Goal: Information Seeking & Learning: Learn about a topic

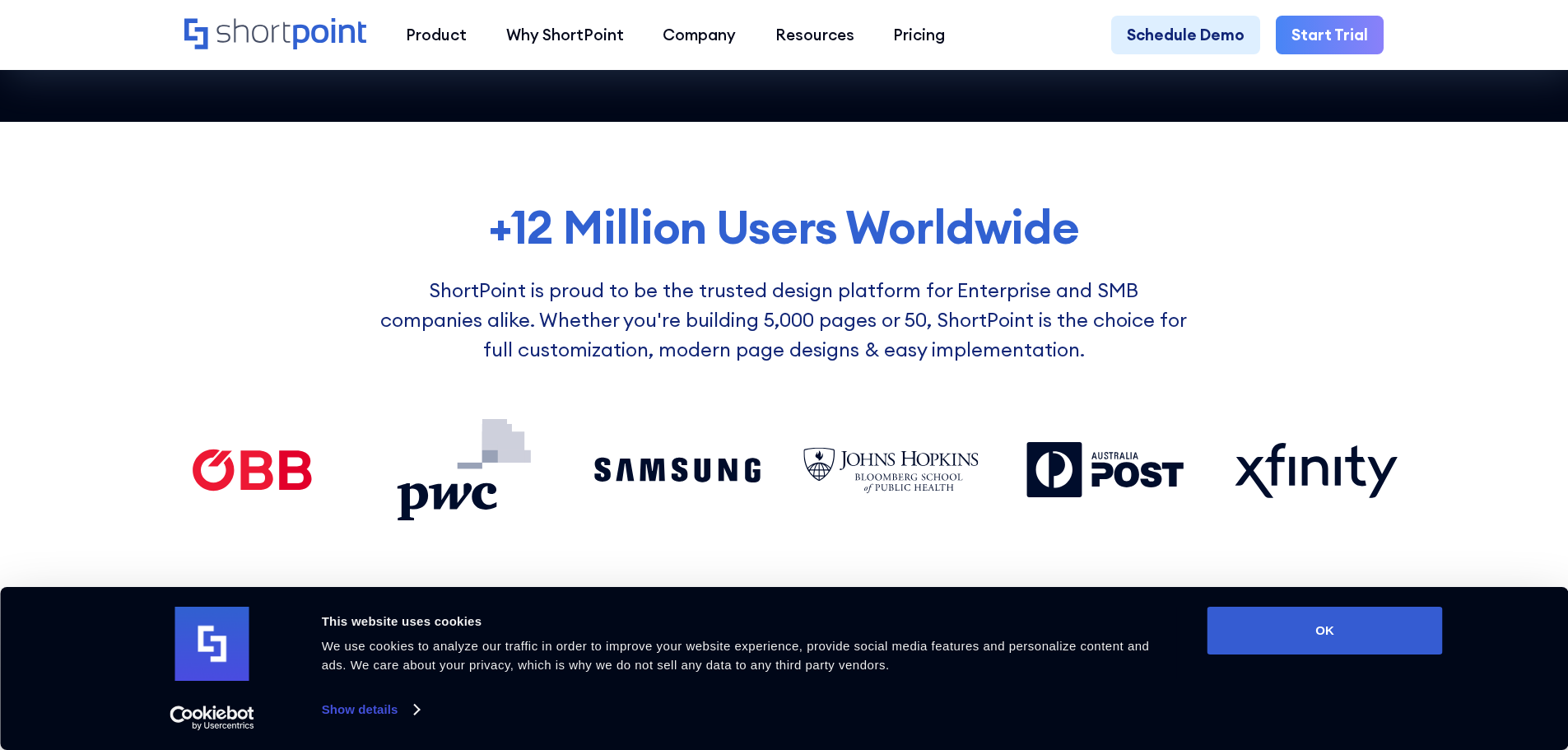
scroll to position [1235, 0]
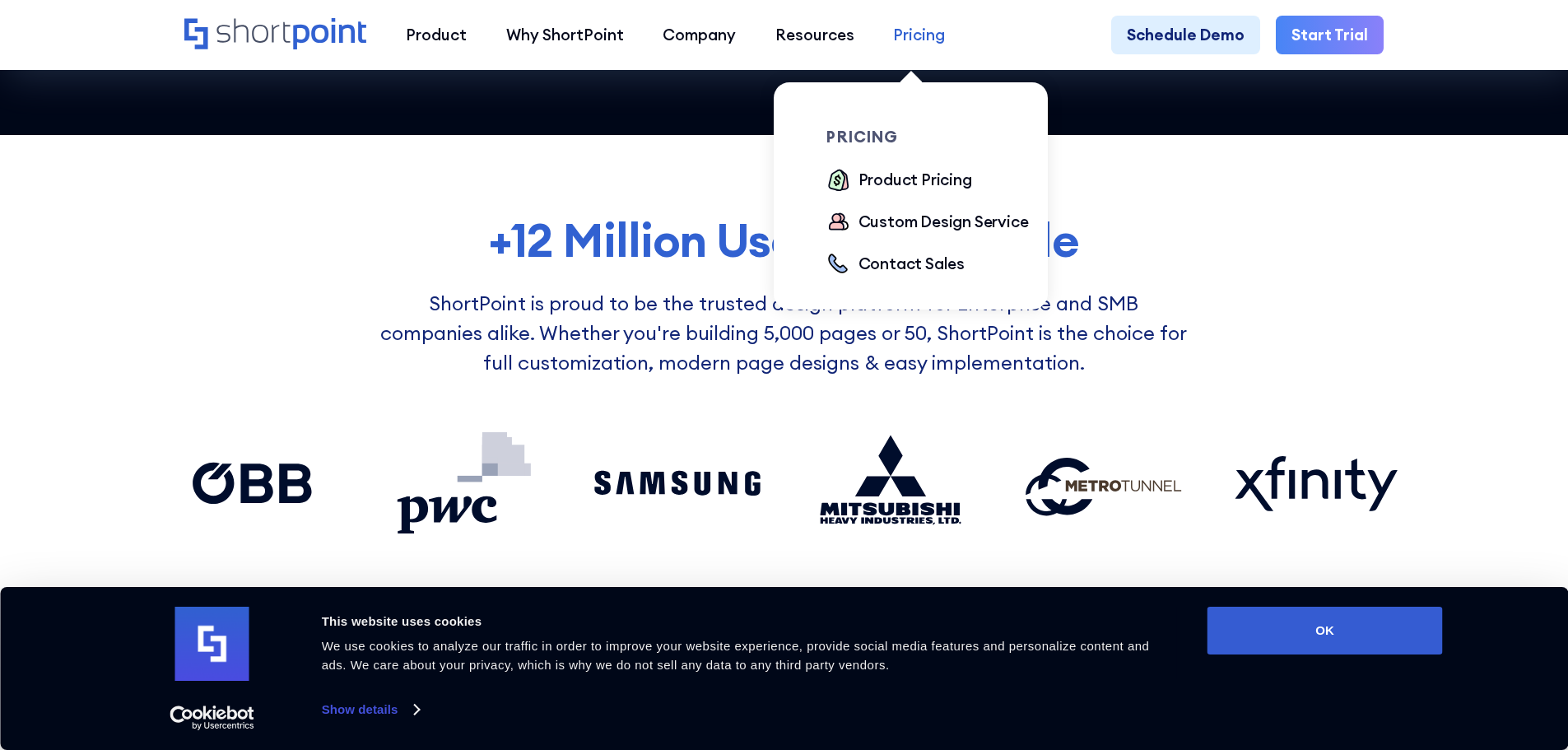
click at [919, 35] on div "Pricing" at bounding box center [919, 35] width 52 height 24
click at [910, 194] on div "Product Pricing" at bounding box center [915, 180] width 113 height 26
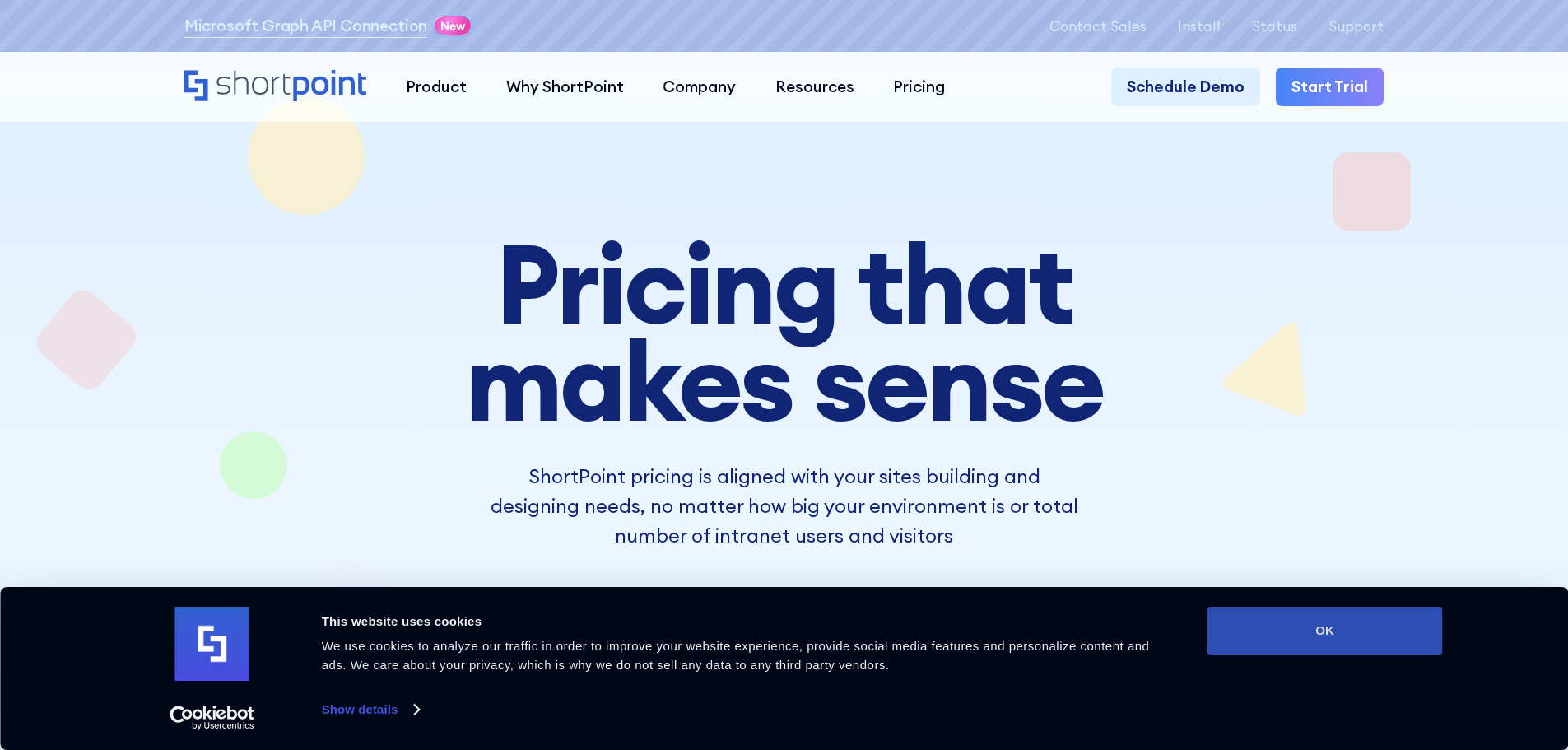
click at [1374, 642] on button "OK" at bounding box center [1325, 631] width 236 height 48
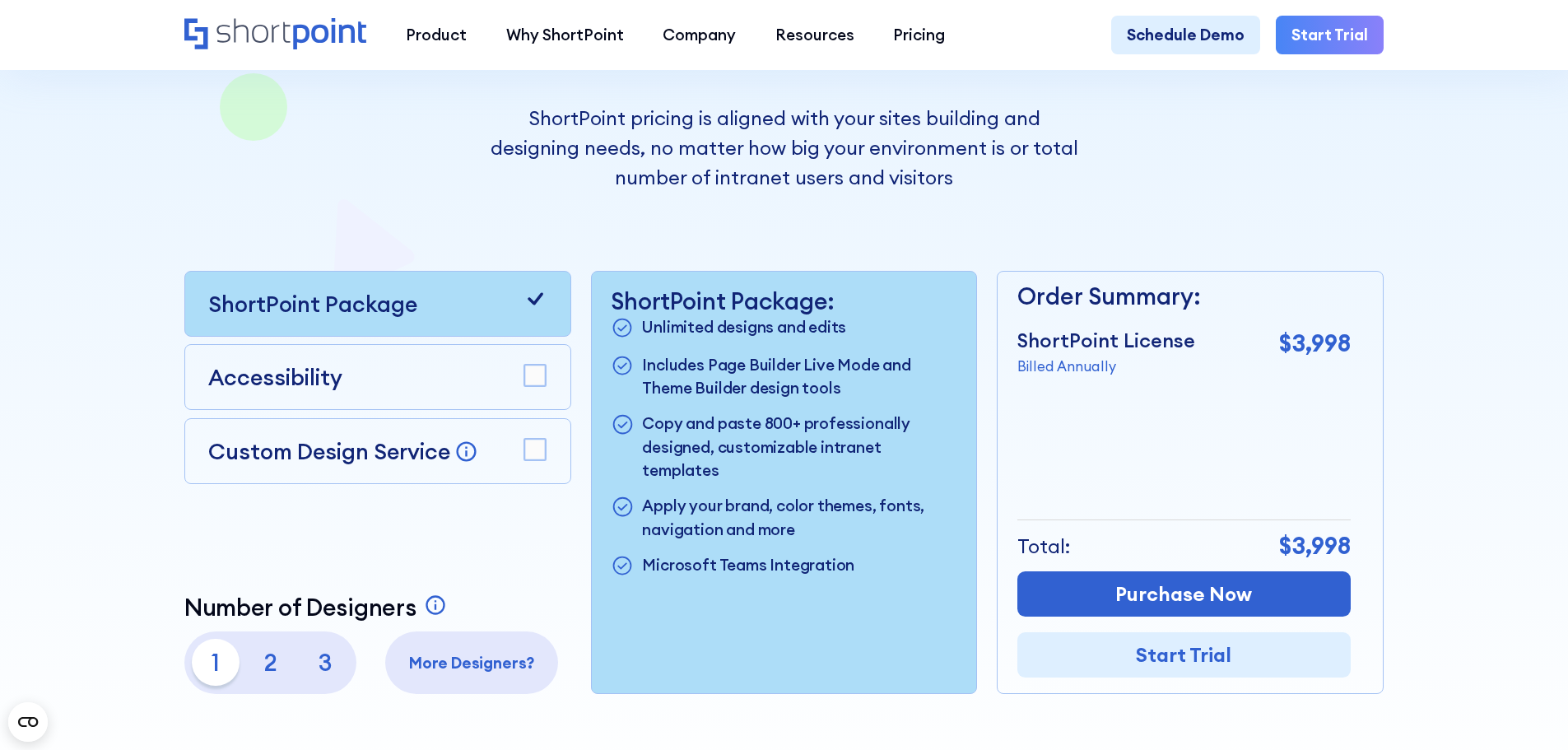
scroll to position [329, 0]
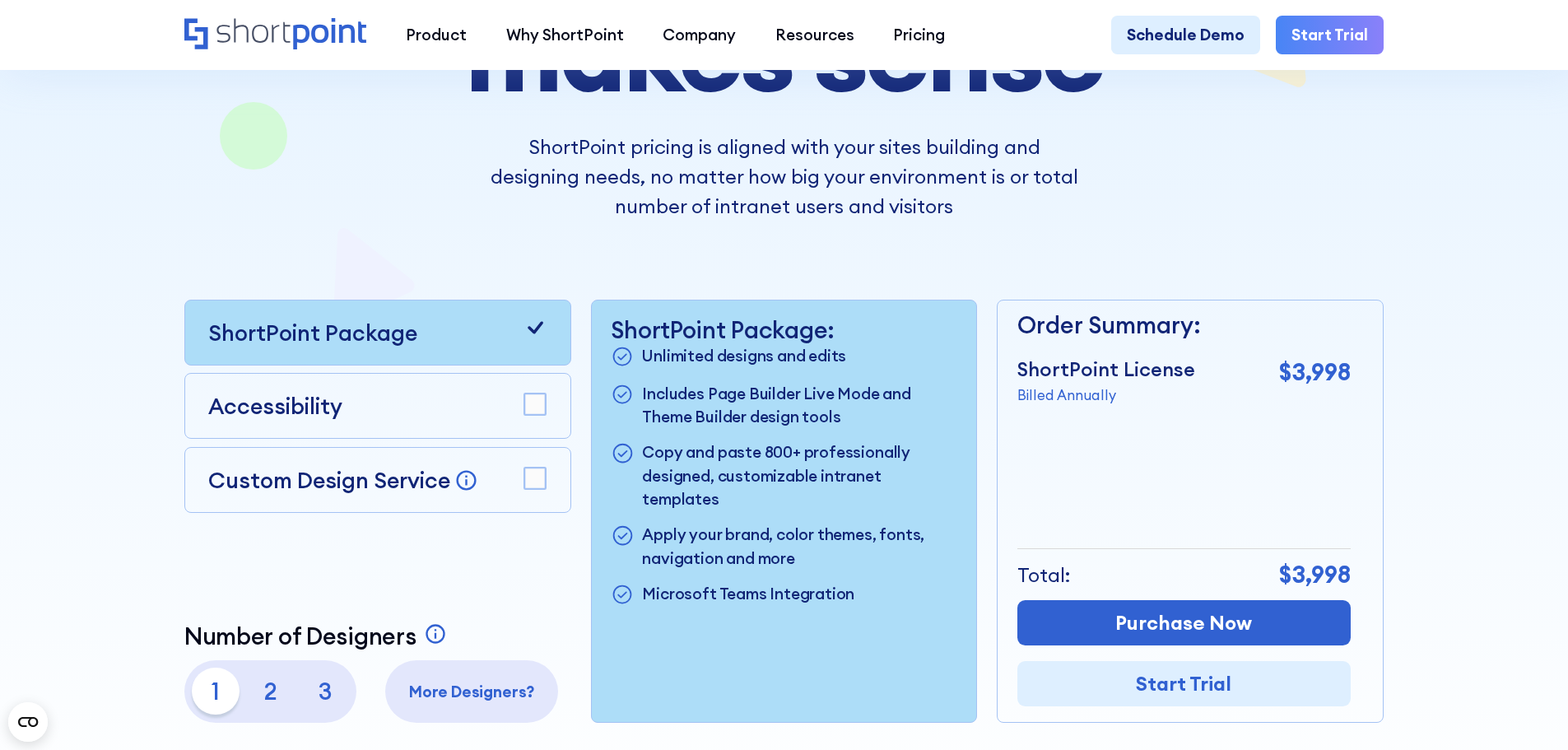
click at [476, 403] on div "Accessibility" at bounding box center [378, 406] width 339 height 33
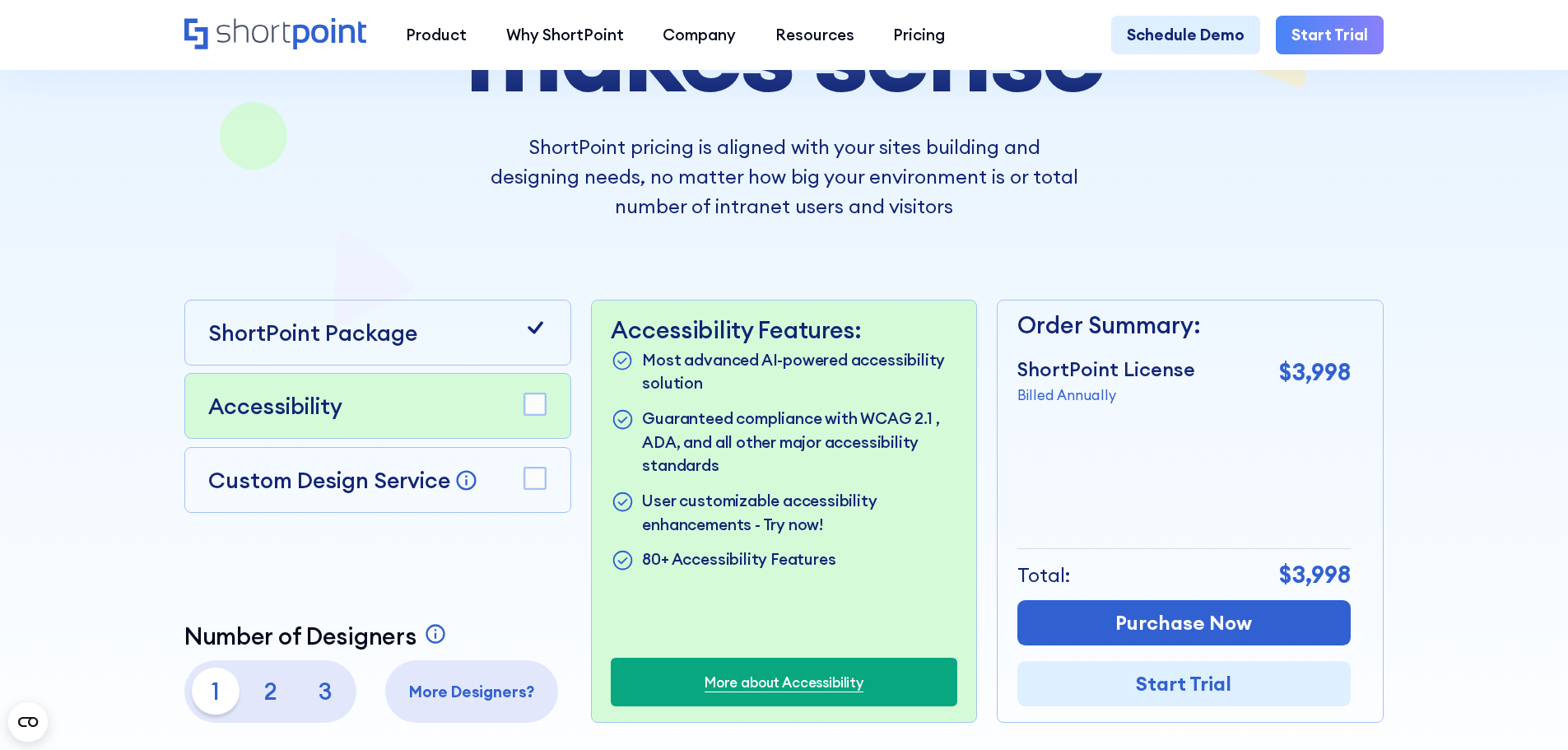
click at [531, 415] on rect at bounding box center [534, 404] width 21 height 21
click at [532, 415] on rect at bounding box center [534, 404] width 21 height 21
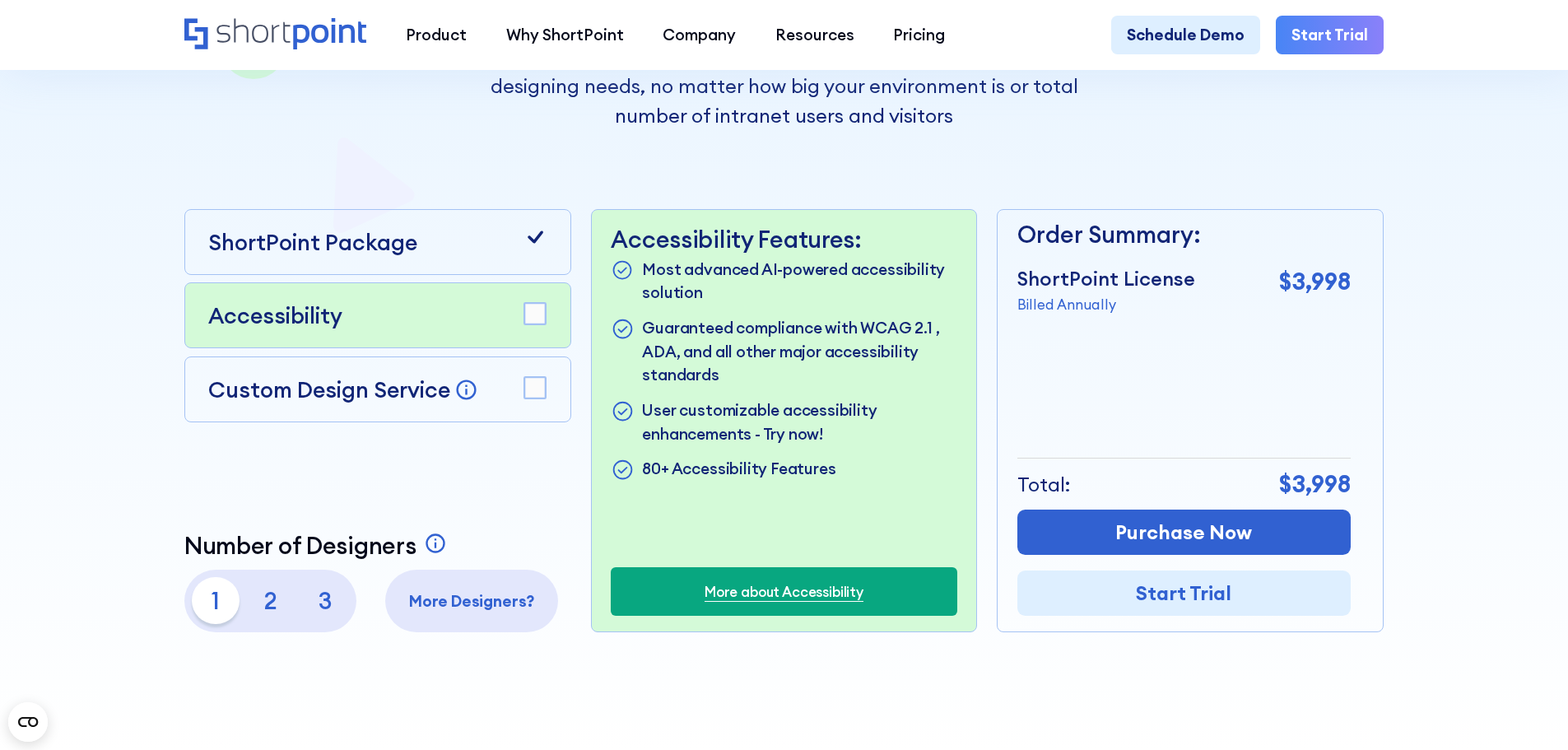
scroll to position [412, 0]
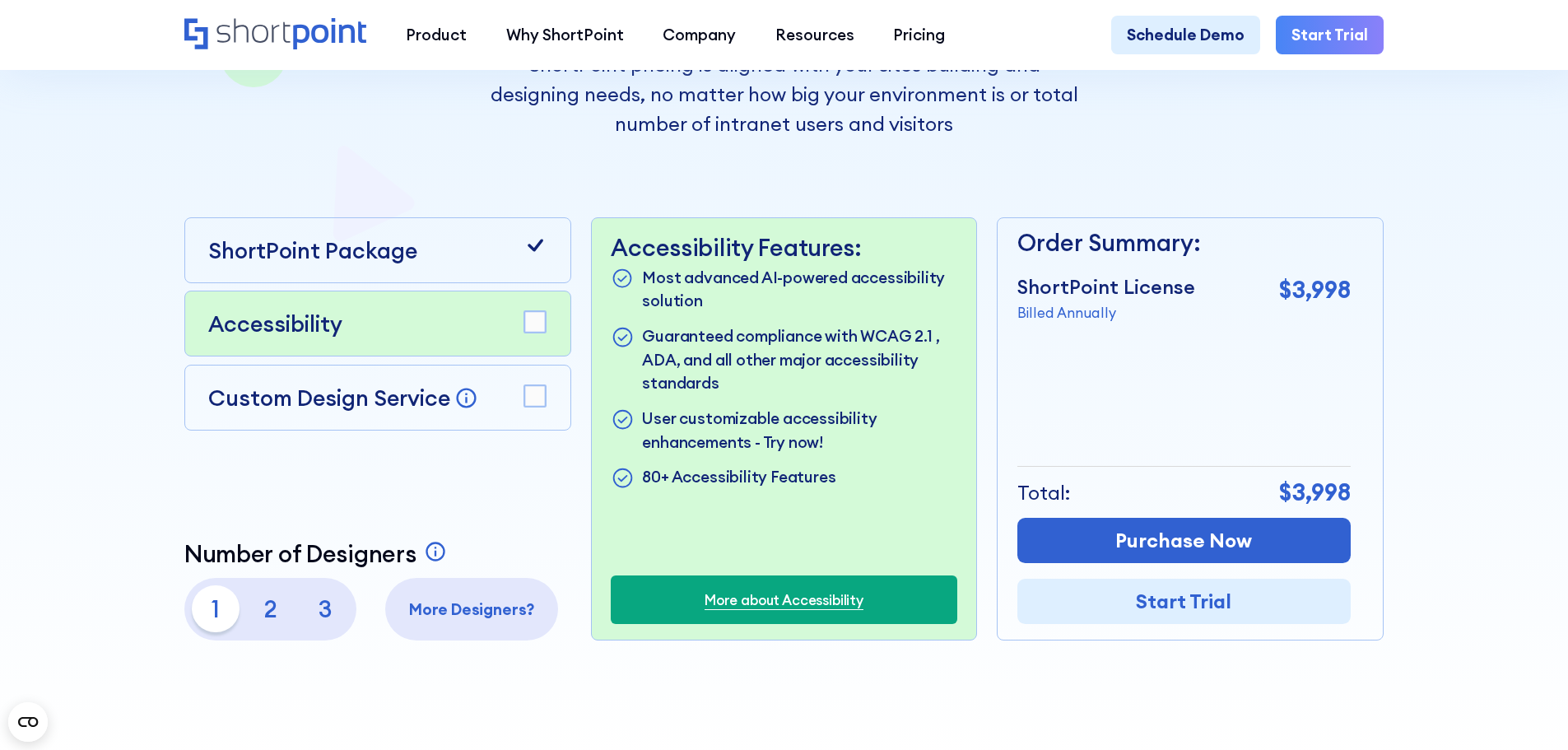
click at [528, 334] on rect at bounding box center [534, 323] width 21 height 21
click at [535, 395] on rect at bounding box center [534, 396] width 21 height 21
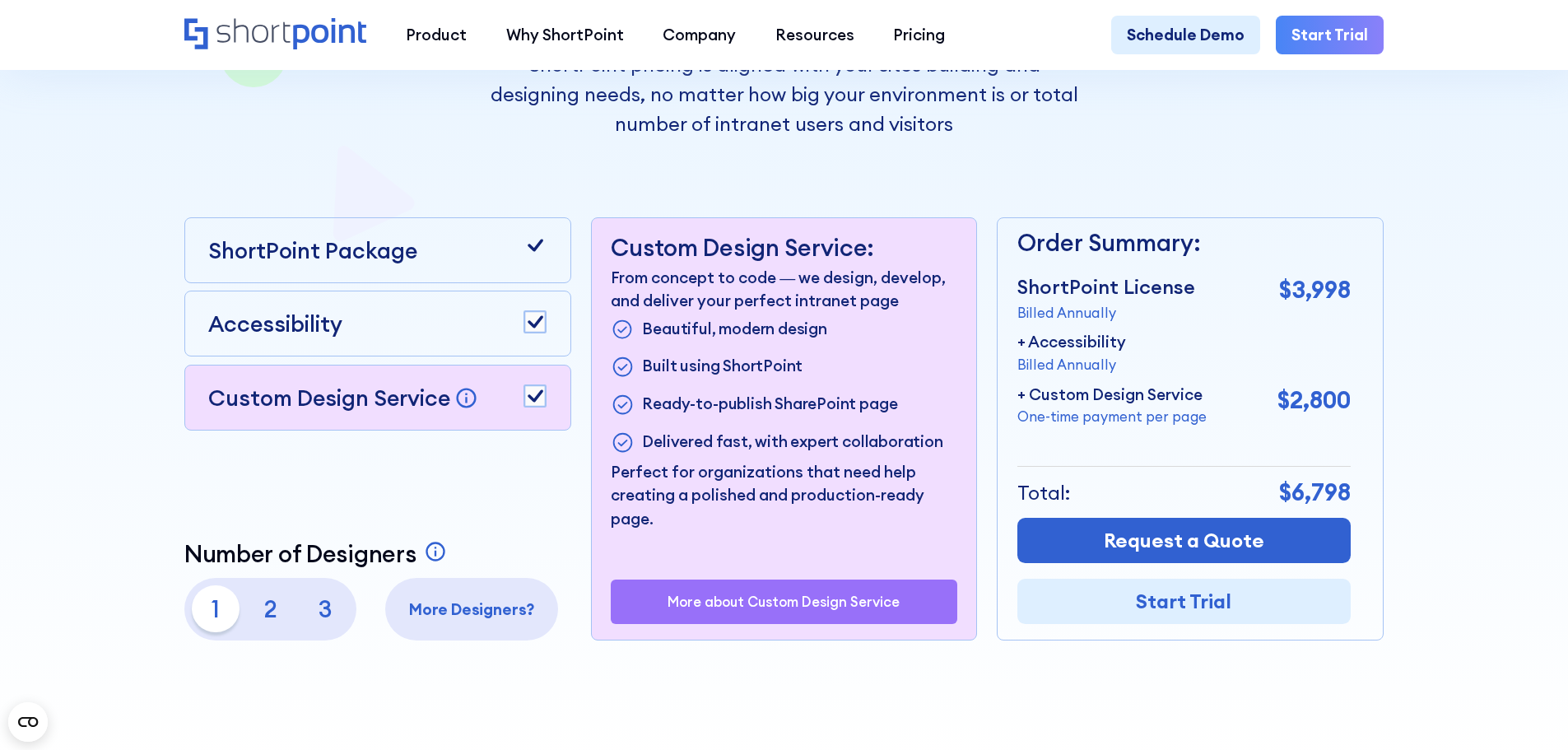
click at [535, 395] on rect at bounding box center [534, 396] width 21 height 21
click at [540, 325] on icon at bounding box center [535, 322] width 15 height 13
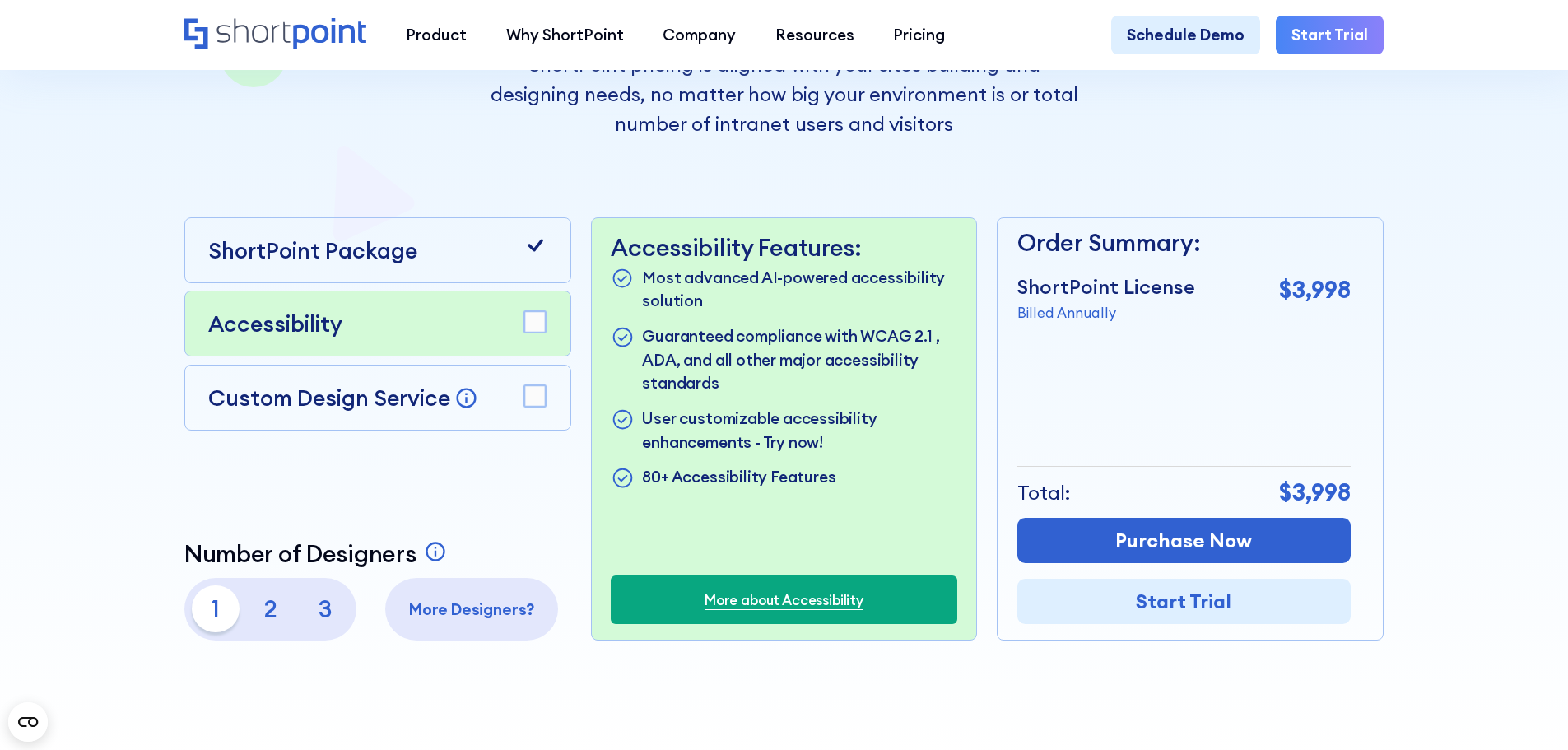
click at [544, 265] on div at bounding box center [535, 250] width 24 height 33
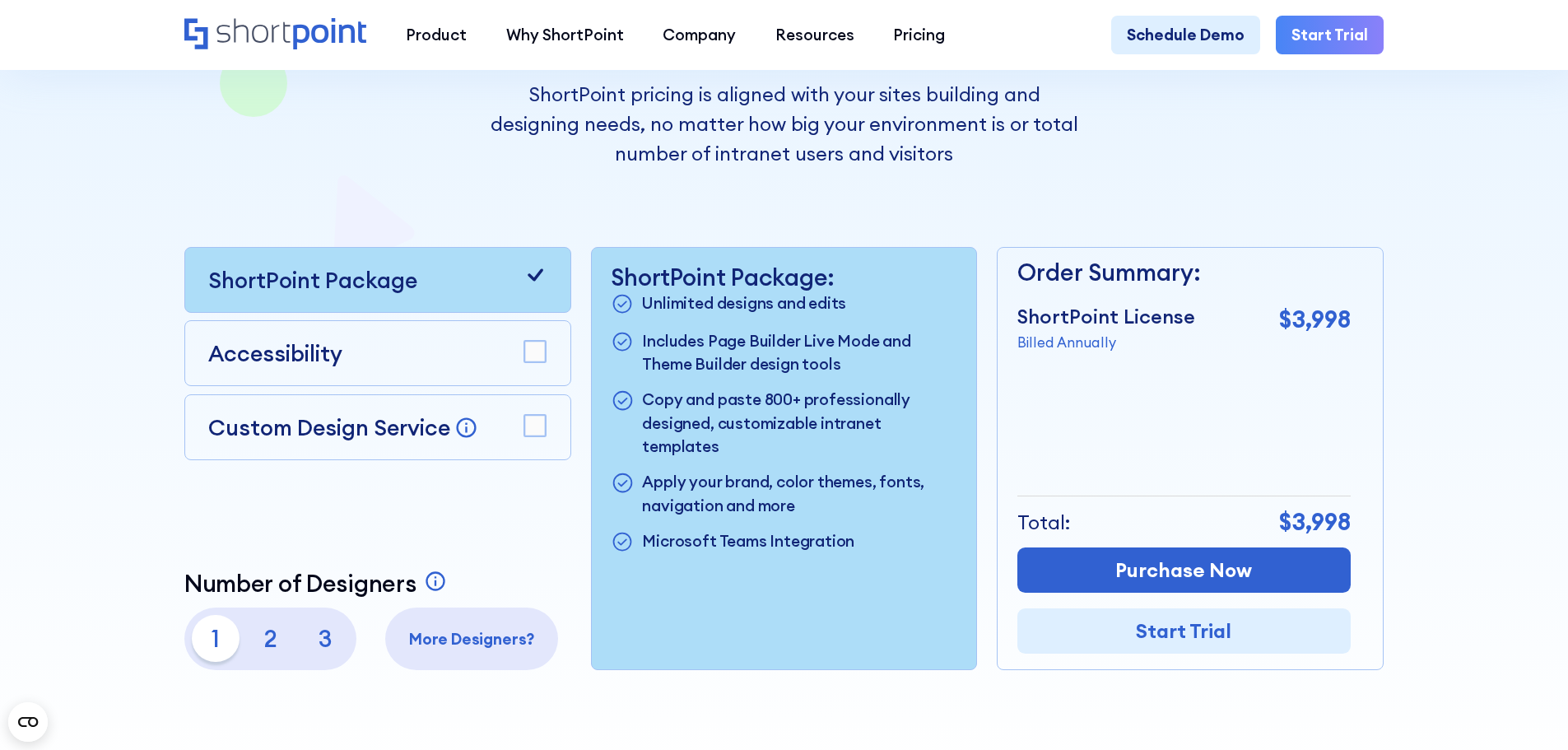
scroll to position [0, 0]
